Goal: Task Accomplishment & Management: Manage account settings

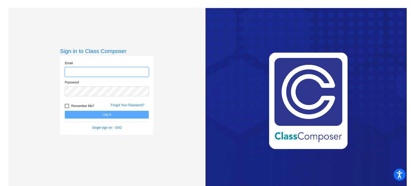
type input "[EMAIL_ADDRESS][DOMAIN_NAME]"
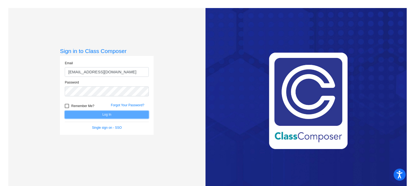
click at [97, 112] on button "Log In" at bounding box center [107, 115] width 84 height 8
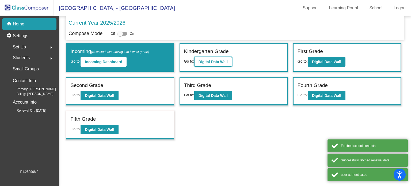
click at [212, 63] on b "Digital Data Wall" at bounding box center [212, 62] width 29 height 4
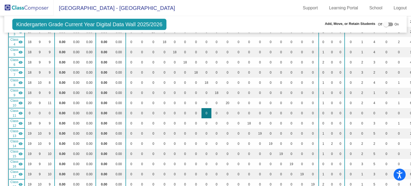
scroll to position [214, 0]
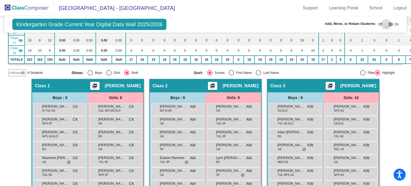
click at [385, 25] on div at bounding box center [385, 24] width 5 height 5
checkbox input "true"
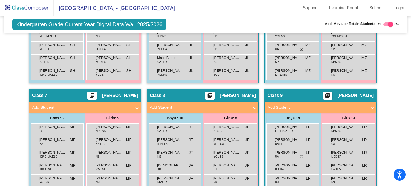
scroll to position [588, 0]
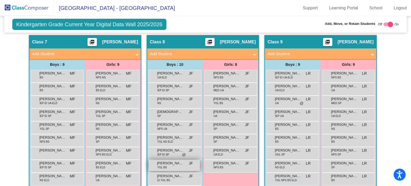
click at [183, 160] on div "[PERSON_NAME] YGL BS JF lock do_not_disturb_alt" at bounding box center [174, 165] width 51 height 11
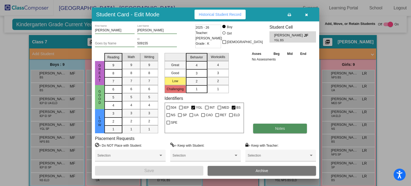
click at [298, 127] on button "Notes" at bounding box center [280, 128] width 54 height 10
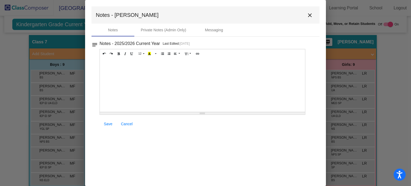
click at [125, 83] on div at bounding box center [202, 84] width 205 height 53
click at [101, 63] on div "W/D without new school" at bounding box center [202, 84] width 205 height 53
click at [110, 120] on link "Save" at bounding box center [107, 124] width 17 height 10
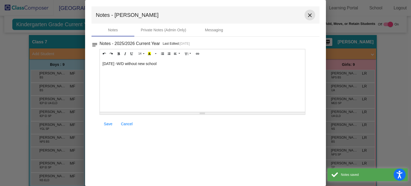
click at [312, 14] on mat-icon "close" at bounding box center [309, 15] width 6 height 6
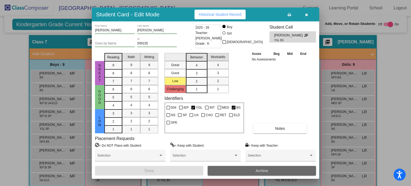
click at [268, 169] on button "Archive" at bounding box center [261, 171] width 108 height 10
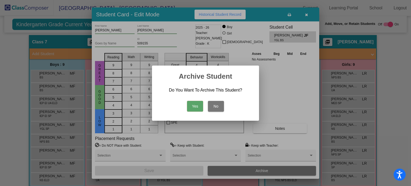
click at [194, 108] on button "Yes" at bounding box center [195, 106] width 16 height 11
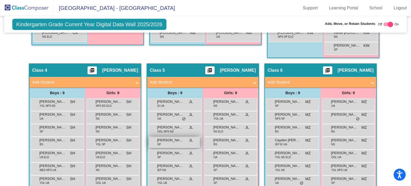
scroll to position [428, 0]
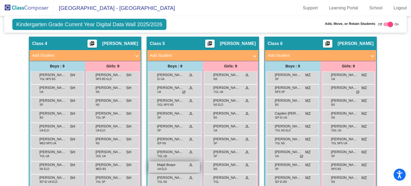
click at [173, 165] on div "Majid Boqor UA [PERSON_NAME] lock do_not_disturb_alt" at bounding box center [174, 166] width 51 height 11
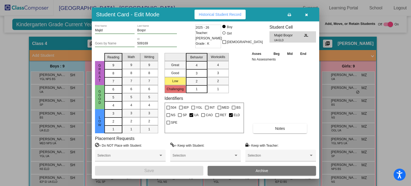
click at [274, 123] on div "Asses Beg Mid End No Assessments Notes" at bounding box center [280, 92] width 60 height 82
click at [274, 127] on button "Notes" at bounding box center [280, 128] width 54 height 10
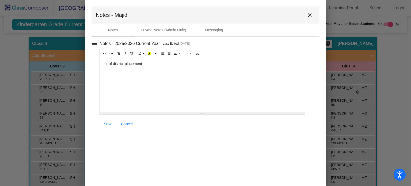
click at [194, 78] on div "out of district placement" at bounding box center [202, 84] width 205 height 53
click at [103, 125] on link "Save" at bounding box center [107, 124] width 17 height 10
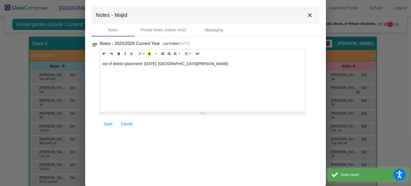
click at [309, 16] on mat-icon "close" at bounding box center [309, 15] width 6 height 6
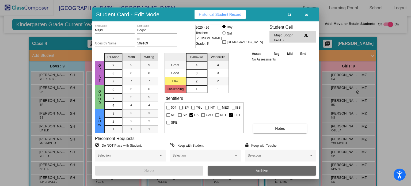
click at [270, 171] on button "Archive" at bounding box center [261, 171] width 108 height 10
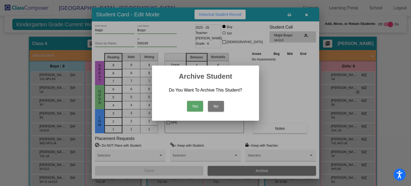
click at [194, 105] on button "Yes" at bounding box center [195, 106] width 16 height 11
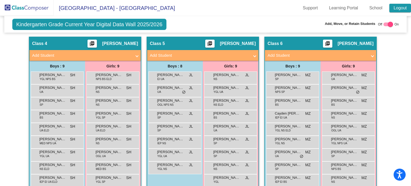
click at [397, 10] on link "Logout" at bounding box center [400, 8] width 22 height 9
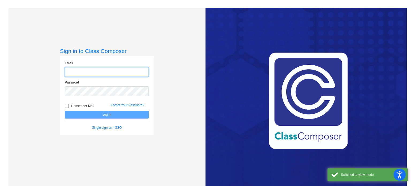
type input "[EMAIL_ADDRESS][DOMAIN_NAME]"
